Goal: Task Accomplishment & Management: Manage account settings

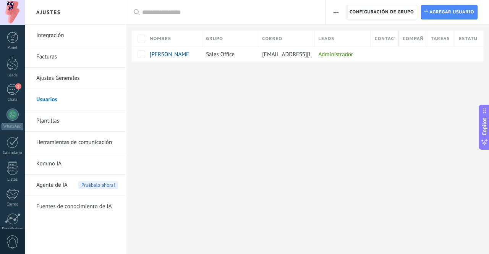
click at [58, 123] on link "Plantillas" at bounding box center [77, 120] width 82 height 21
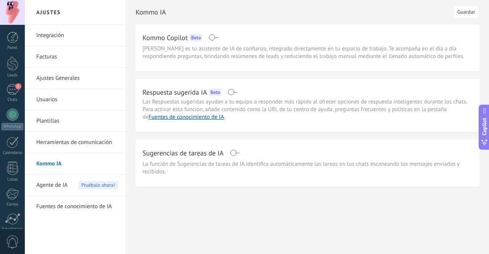
click at [58, 177] on span "Agente de IA" at bounding box center [51, 185] width 31 height 21
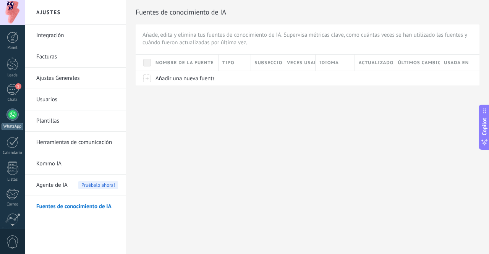
click at [12, 110] on div at bounding box center [12, 114] width 12 height 12
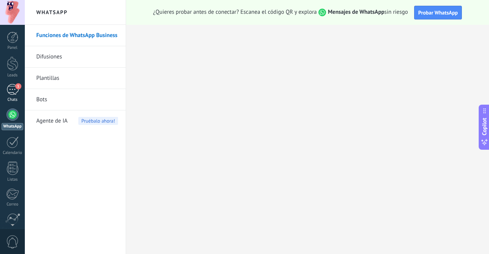
click at [14, 97] on link "1 Chats" at bounding box center [12, 93] width 25 height 18
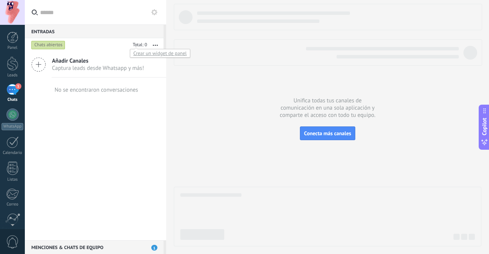
drag, startPoint x: 134, startPoint y: 40, endPoint x: 139, endPoint y: 43, distance: 6.0
click at [139, 43] on body ".abccls-1,.abccls-2{fill-rule:evenodd}.abccls-2{fill:#fff} .abfcls-1{fill:none}…" at bounding box center [244, 127] width 489 height 254
click at [155, 45] on icon "button" at bounding box center [155, 45] width 5 height 1
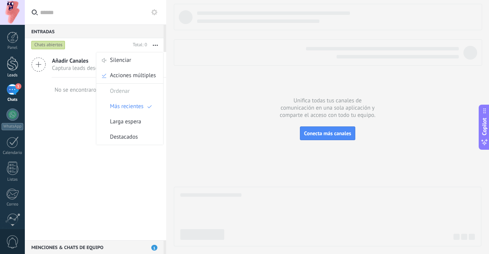
click at [10, 65] on div at bounding box center [12, 64] width 11 height 14
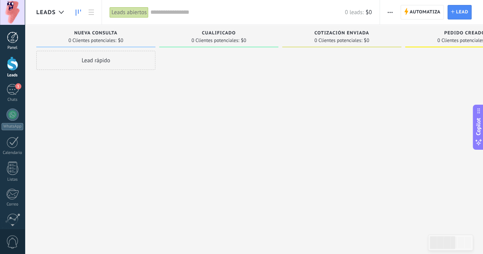
click at [14, 41] on div at bounding box center [12, 37] width 11 height 11
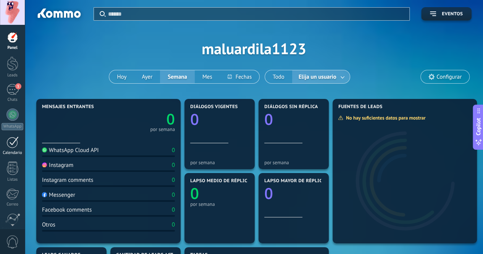
click at [15, 144] on div at bounding box center [12, 142] width 12 height 12
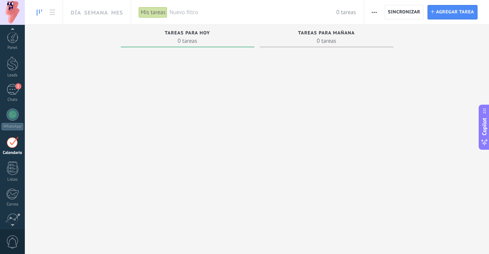
scroll to position [22, 0]
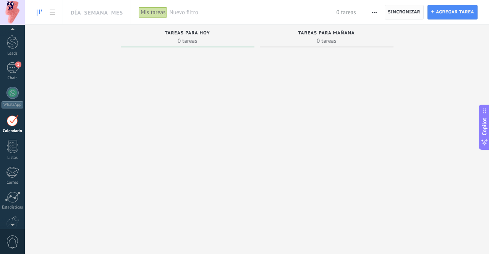
click at [398, 12] on span "Sincronizar" at bounding box center [404, 12] width 32 height 5
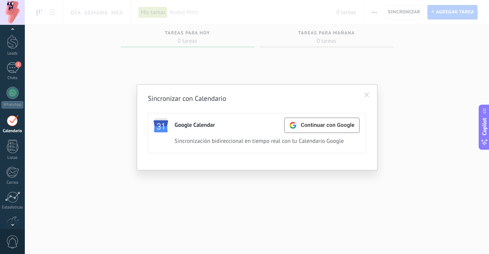
click at [367, 95] on span at bounding box center [366, 94] width 5 height 5
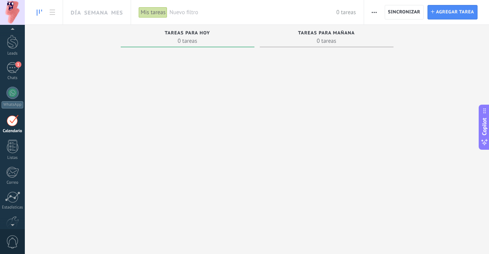
click at [373, 13] on span "button" at bounding box center [374, 12] width 5 height 15
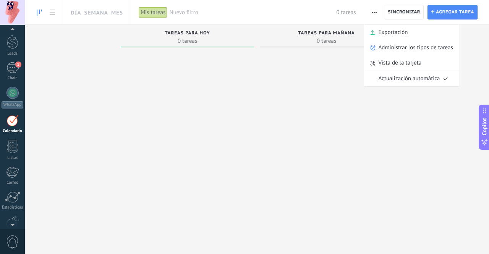
click at [334, 69] on div at bounding box center [327, 142] width 134 height 185
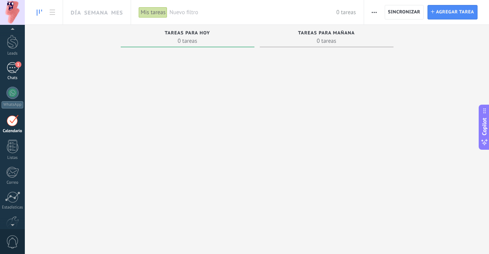
click at [11, 75] on link "1 Chats" at bounding box center [12, 71] width 25 height 18
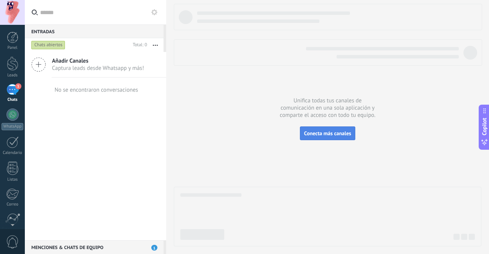
click at [322, 132] on span "Conecta más canales" at bounding box center [327, 133] width 47 height 7
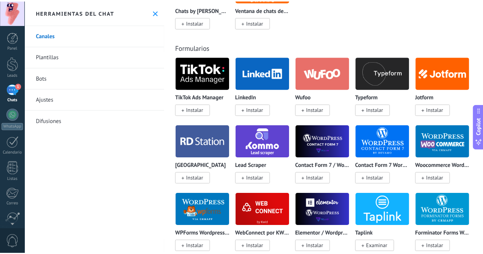
scroll to position [882, 0]
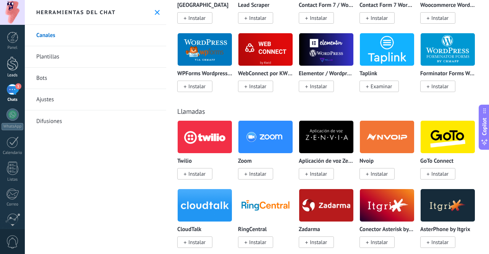
click at [16, 62] on div at bounding box center [12, 64] width 11 height 14
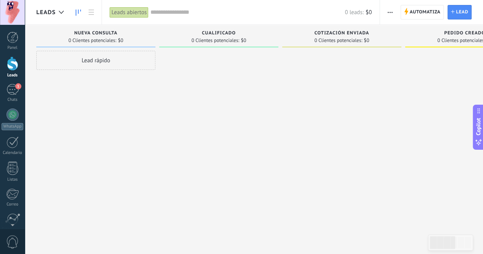
click at [389, 14] on span "button" at bounding box center [390, 12] width 5 height 15
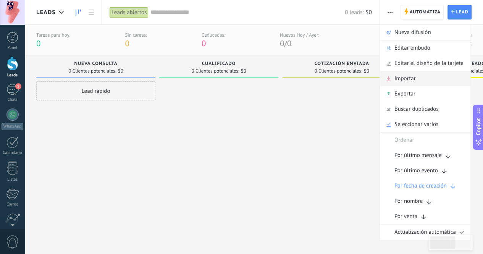
click at [392, 81] on div "Importar" at bounding box center [425, 78] width 91 height 15
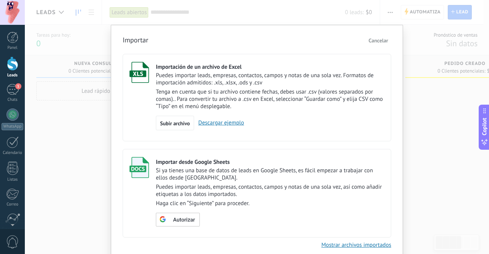
click at [387, 37] on span "Cancelar" at bounding box center [378, 40] width 19 height 7
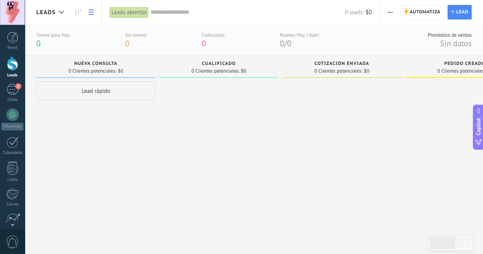
click at [95, 14] on link at bounding box center [91, 12] width 13 height 15
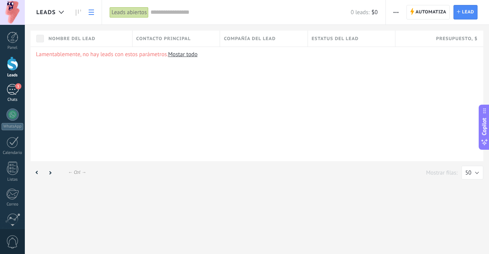
click at [16, 91] on div "1" at bounding box center [12, 89] width 12 height 11
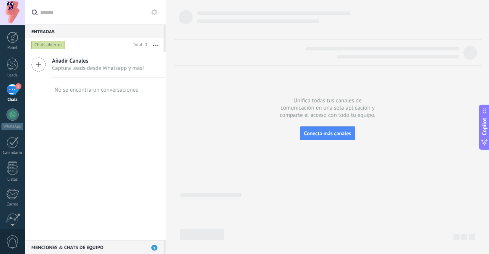
click at [155, 10] on icon at bounding box center [154, 12] width 6 height 6
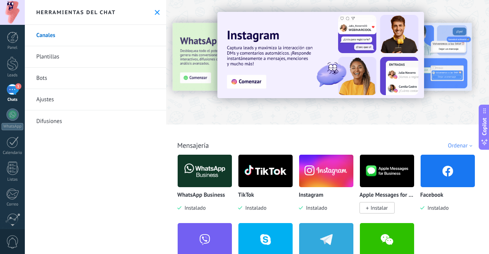
click at [460, 146] on div "Ordenar" at bounding box center [461, 145] width 27 height 7
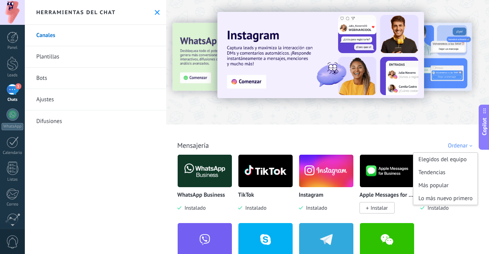
click at [420, 139] on div "Todo Bandeja de entrada Soluciones de IA Automatizaciones Fuentes de leads Inst…" at bounding box center [327, 137] width 318 height 25
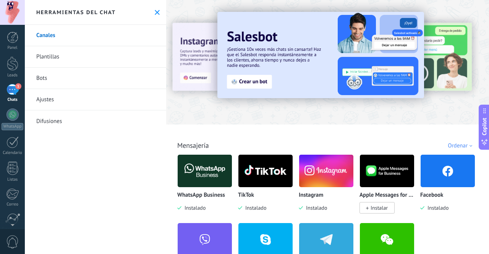
click at [155, 11] on icon at bounding box center [157, 12] width 5 height 5
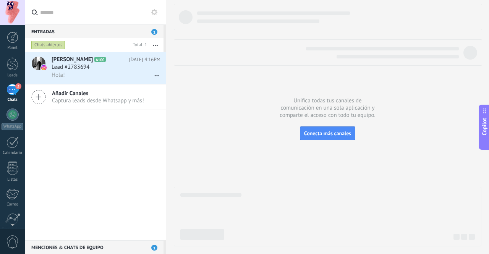
click at [109, 126] on div "[PERSON_NAME] A100 [DATE] 4:16PM Lead #2783694 Hola! Añadir Canales Captura lea…" at bounding box center [95, 146] width 141 height 188
click at [107, 78] on div "Hola!" at bounding box center [106, 75] width 109 height 8
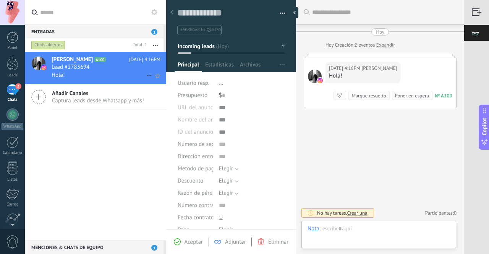
scroll to position [11, 0]
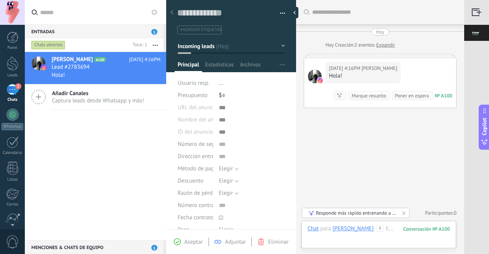
click at [335, 134] on div "Buscar Carga más [DATE] [DATE] Creación: 2 eventos Expandir [DATE] 4:16PM [PERS…" at bounding box center [380, 127] width 168 height 254
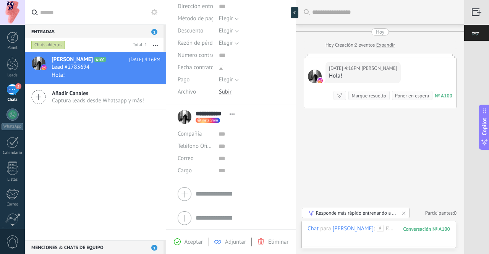
scroll to position [0, 0]
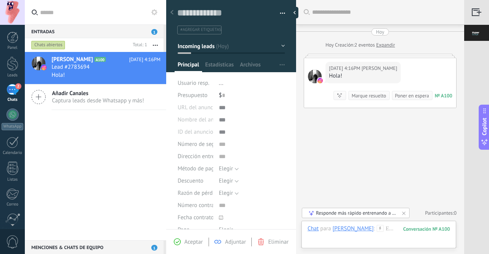
click at [405, 58] on div "[DATE] 4:16PM [PERSON_NAME]! Conversación № A100 Conversación № A100 Resumir Re…" at bounding box center [380, 83] width 152 height 50
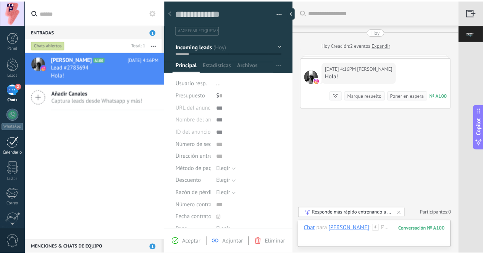
scroll to position [63, 0]
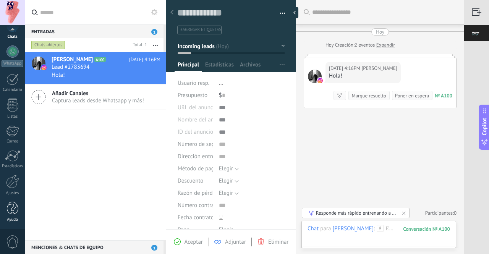
click at [13, 210] on div at bounding box center [12, 208] width 11 height 13
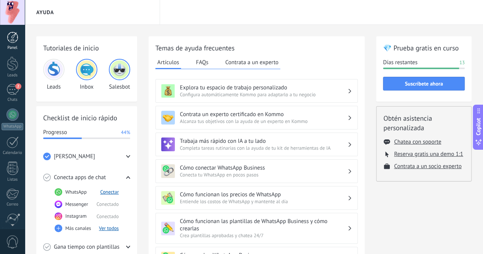
click at [16, 39] on div at bounding box center [12, 37] width 11 height 11
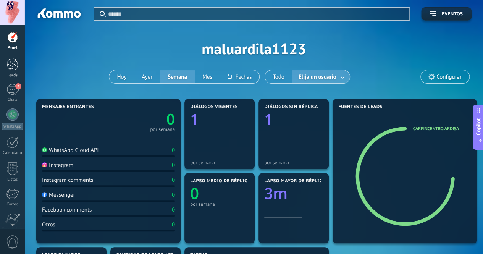
click at [12, 62] on div at bounding box center [12, 64] width 11 height 14
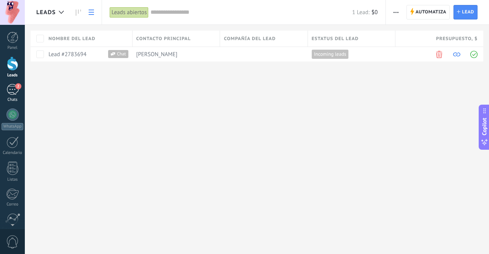
click at [12, 90] on div "2" at bounding box center [12, 89] width 12 height 11
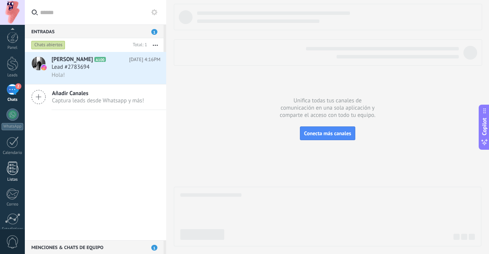
scroll to position [63, 0]
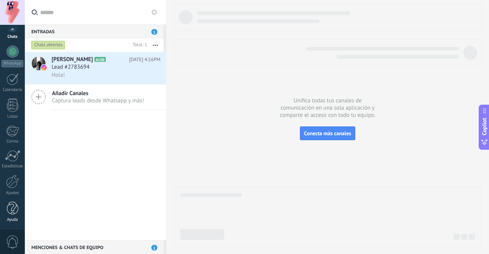
click at [12, 208] on div at bounding box center [12, 208] width 11 height 13
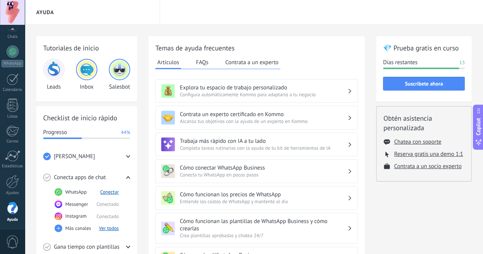
click at [13, 238] on span "0" at bounding box center [12, 241] width 13 height 13
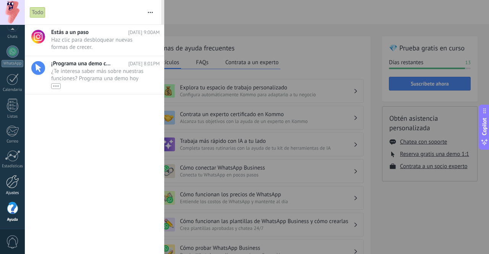
click at [14, 192] on div "Ajustes" at bounding box center [13, 193] width 22 height 5
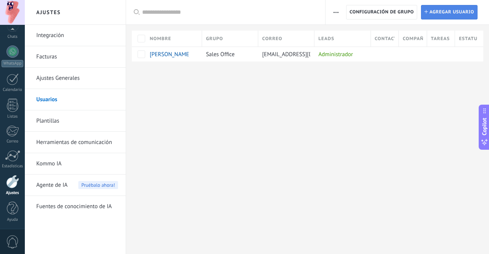
click at [434, 13] on span "Agregar usuario" at bounding box center [451, 12] width 45 height 14
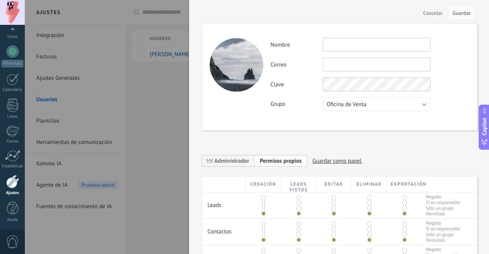
click at [357, 44] on input "text" at bounding box center [377, 45] width 108 height 14
type input "**********"
click at [357, 63] on input "text" at bounding box center [377, 65] width 108 height 14
type input "**********"
click at [295, 102] on label "Grupo" at bounding box center [296, 103] width 52 height 7
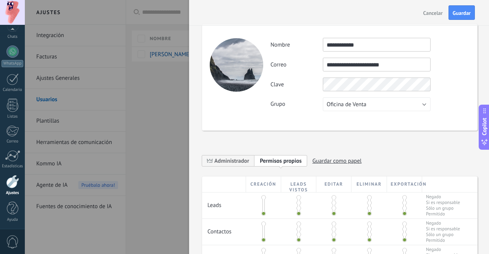
scroll to position [27, 0]
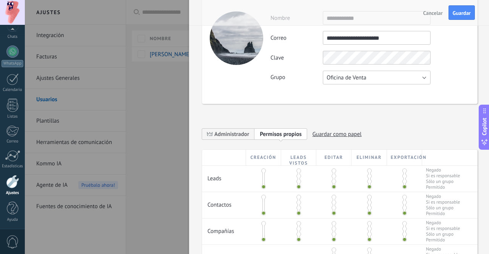
click at [361, 78] on span "Oficina de Venta" at bounding box center [347, 77] width 40 height 7
click at [447, 84] on div "**********" at bounding box center [339, 50] width 275 height 107
click at [369, 81] on button "Oficina de Venta" at bounding box center [377, 78] width 108 height 14
click at [367, 93] on span "Usuarios libres" at bounding box center [373, 90] width 110 height 7
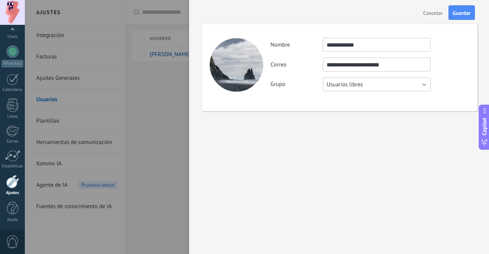
scroll to position [0, 0]
click at [466, 13] on span "Guardar" at bounding box center [462, 12] width 18 height 5
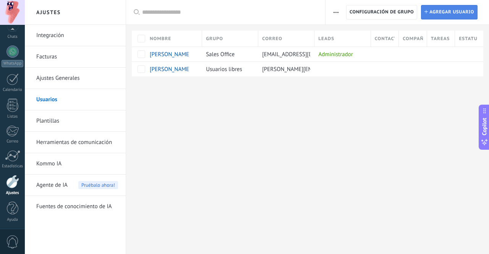
click at [442, 13] on span "Agregar usuario" at bounding box center [451, 12] width 45 height 14
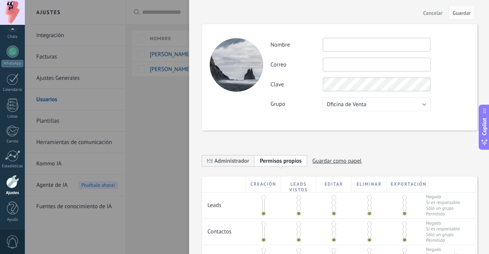
click at [376, 40] on input "text" at bounding box center [377, 45] width 108 height 14
type input "**********"
click at [379, 61] on input "text" at bounding box center [377, 65] width 108 height 14
type input "**********"
click at [407, 108] on button "Oficina de Venta" at bounding box center [377, 104] width 108 height 14
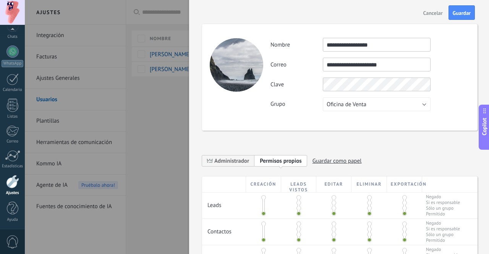
click at [460, 95] on div "**********" at bounding box center [369, 74] width 199 height 73
click at [464, 15] on span "Guardar" at bounding box center [462, 12] width 18 height 5
click at [332, 120] on div "**********" at bounding box center [339, 77] width 275 height 107
click at [456, 11] on span "Guardar" at bounding box center [462, 12] width 18 height 5
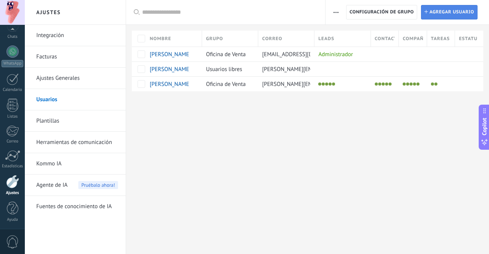
click at [433, 13] on span "Agregar usuario" at bounding box center [451, 12] width 45 height 14
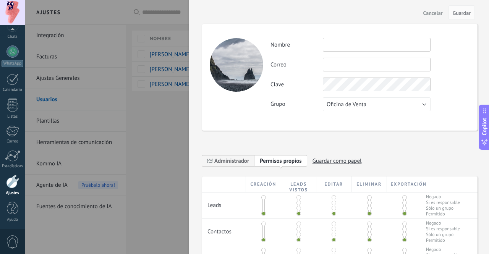
click at [371, 45] on input "text" at bounding box center [377, 45] width 108 height 14
